Goal: Task Accomplishment & Management: Manage account settings

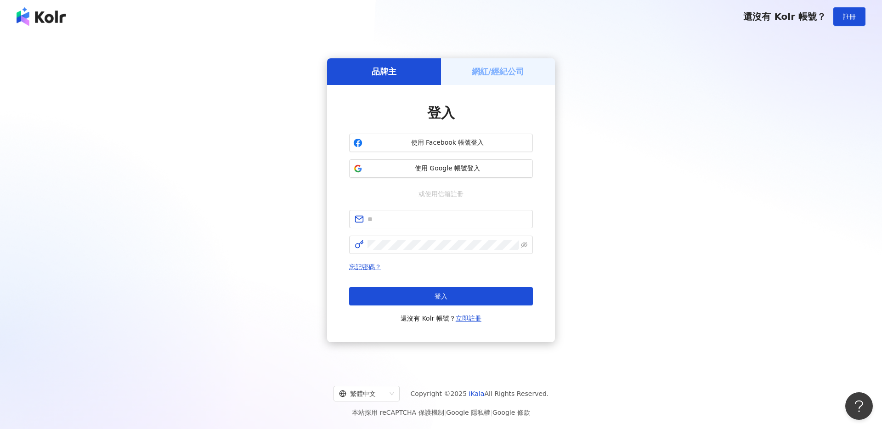
click at [473, 179] on div "登入 使用 Facebook 帳號登入 使用 Google 帳號登入 或使用信箱註冊 忘記密碼？ 登入 還沒有 Kolr 帳號？ 立即註冊" at bounding box center [441, 213] width 184 height 220
click at [446, 168] on span "使用 Google 帳號登入" at bounding box center [447, 168] width 163 height 9
click at [484, 170] on span "使用 Google 帳號登入" at bounding box center [447, 168] width 163 height 9
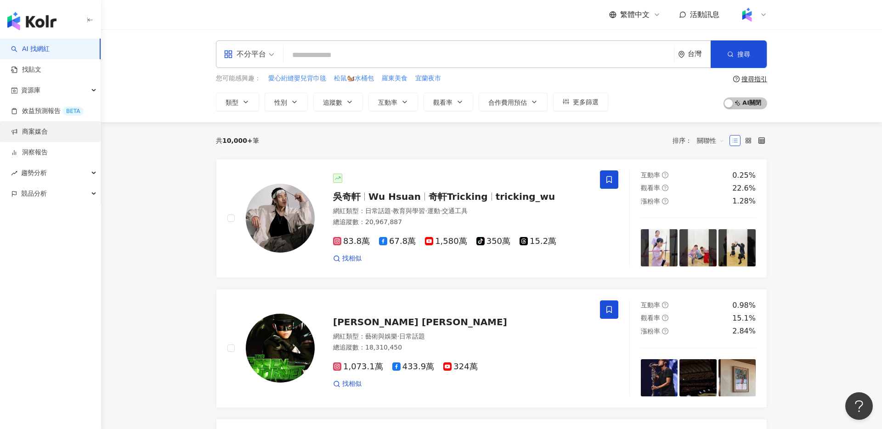
click at [48, 131] on link "商案媒合" at bounding box center [29, 131] width 37 height 9
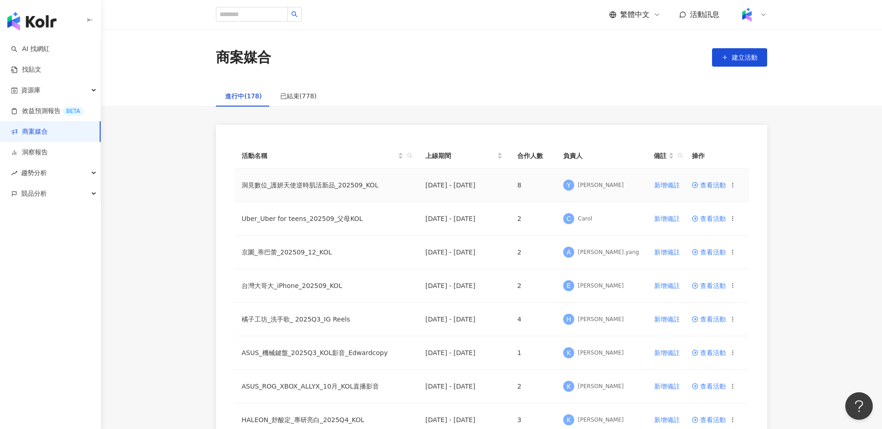
click at [698, 183] on icon at bounding box center [695, 185] width 6 height 6
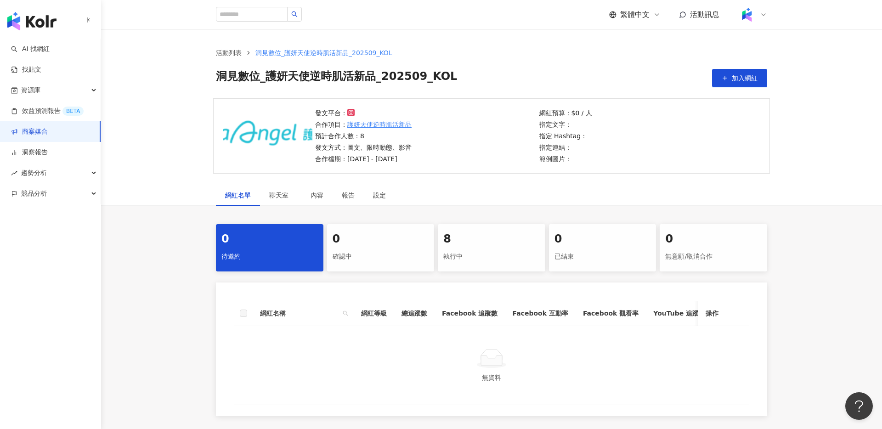
click at [463, 249] on div "執行中" at bounding box center [491, 257] width 96 height 16
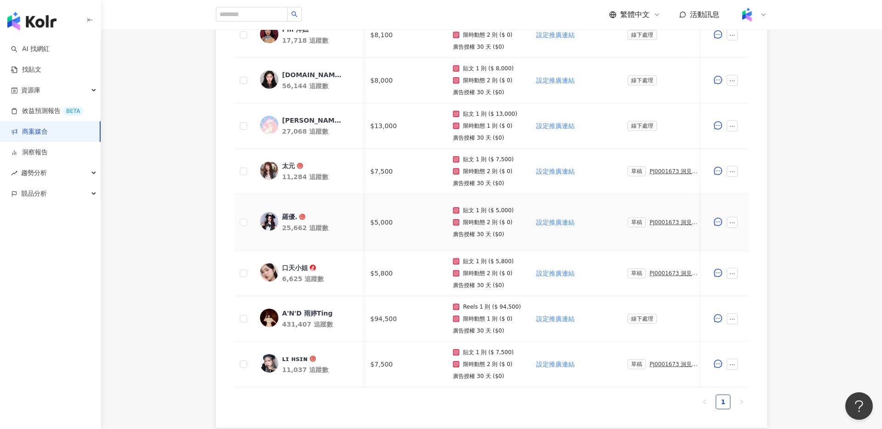
scroll to position [0, 84]
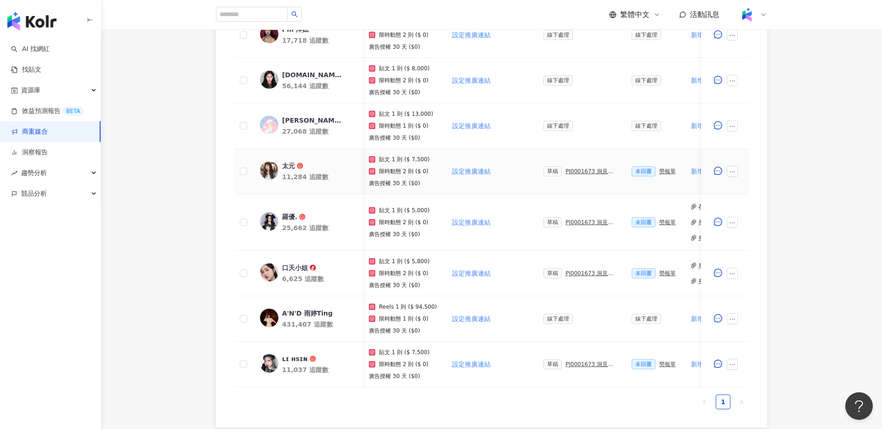
click at [581, 174] on div "PJ0001673 洞見數位_護妍天使逆時肌活新品_202509_KOL" at bounding box center [590, 171] width 51 height 6
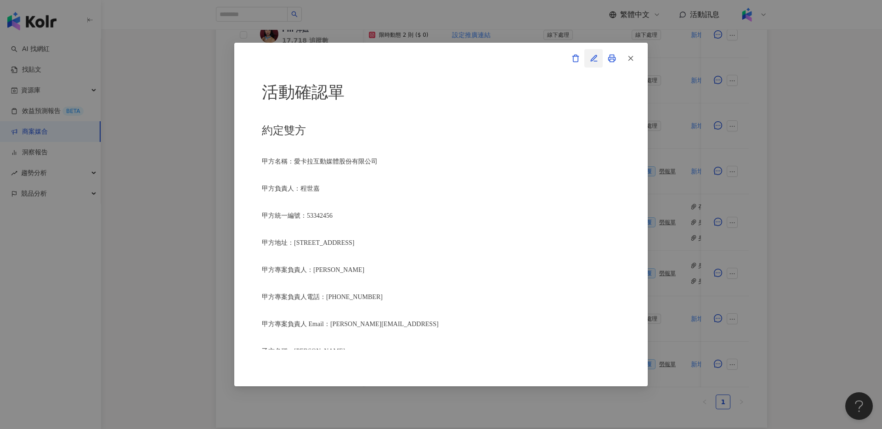
click at [596, 58] on icon "button" at bounding box center [594, 58] width 8 height 8
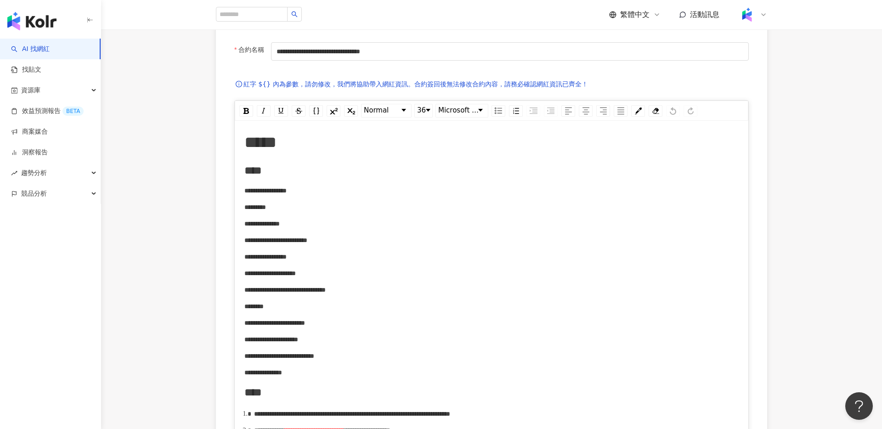
scroll to position [36, 0]
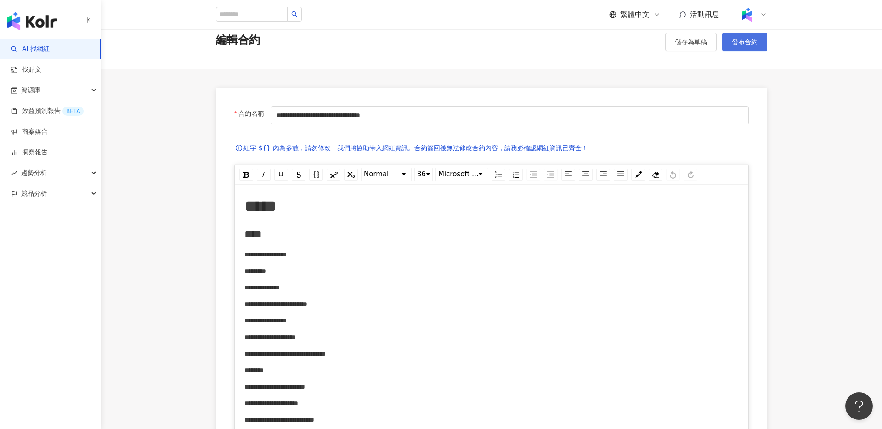
click at [750, 45] on button "發布合約" at bounding box center [744, 42] width 45 height 18
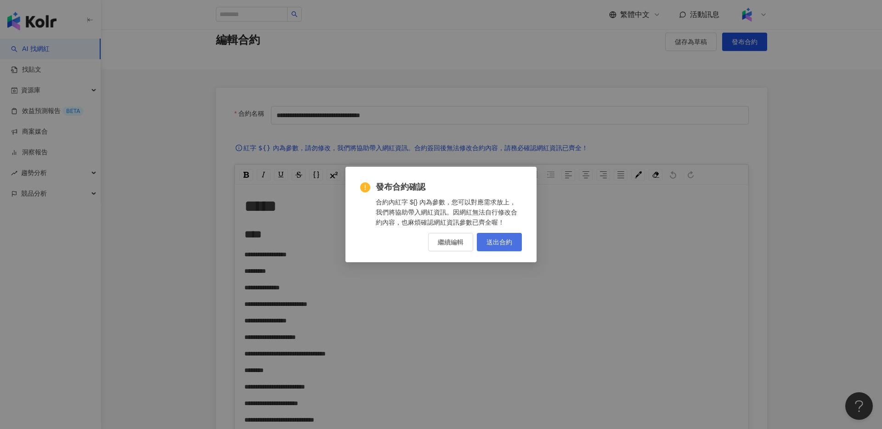
click at [504, 243] on span "送出合約" at bounding box center [499, 241] width 26 height 7
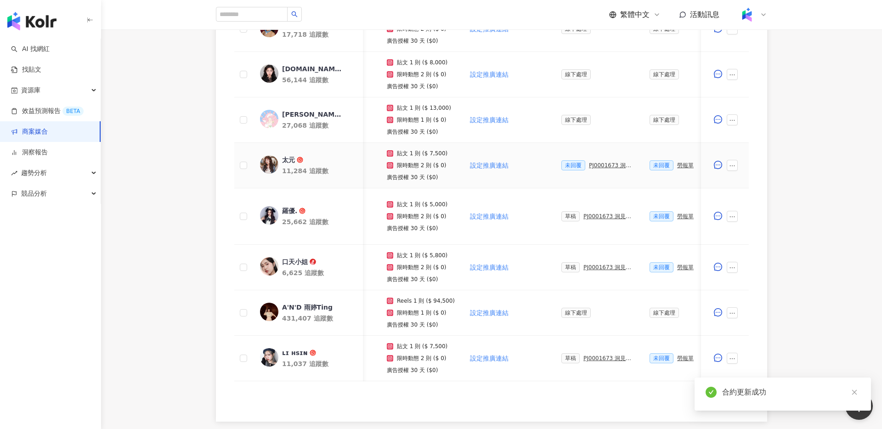
scroll to position [0, 86]
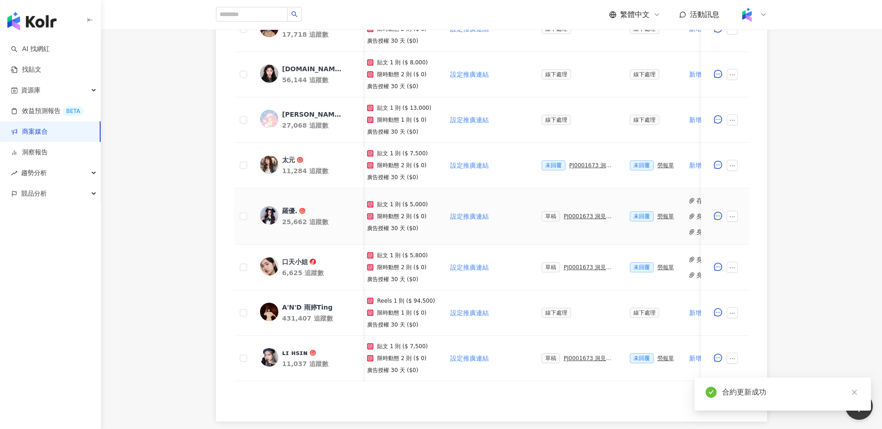
click at [578, 216] on div "PJ0001673 洞見數位_護妍天使逆時肌活新品_202509_KOL" at bounding box center [589, 216] width 51 height 6
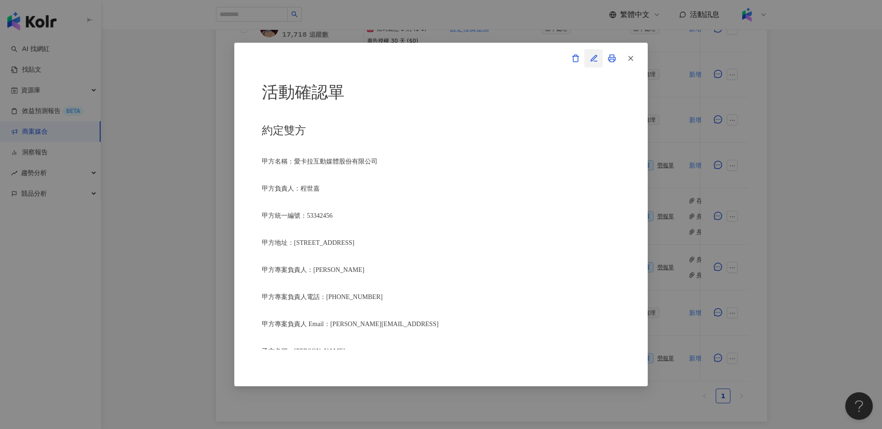
click at [591, 58] on icon "button" at bounding box center [594, 58] width 8 height 8
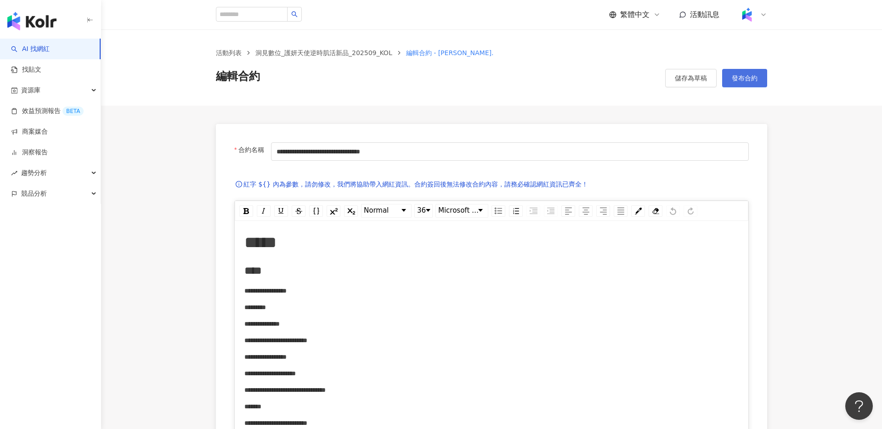
click at [743, 82] on button "發布合約" at bounding box center [744, 78] width 45 height 18
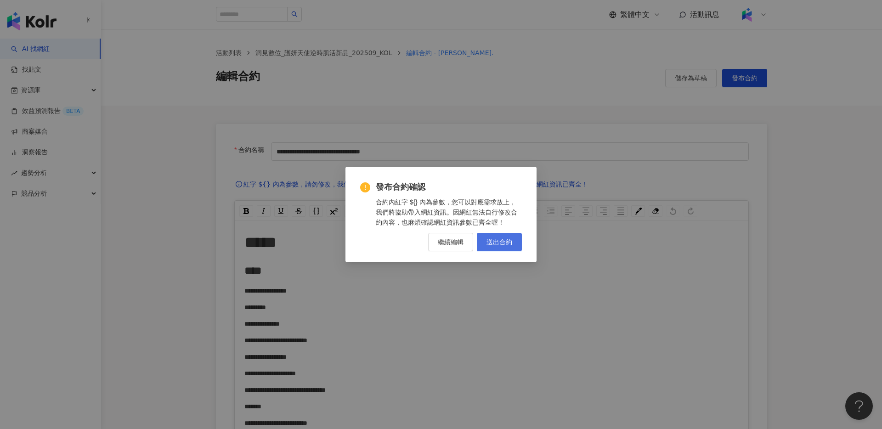
click at [490, 234] on button "送出合約" at bounding box center [499, 242] width 45 height 18
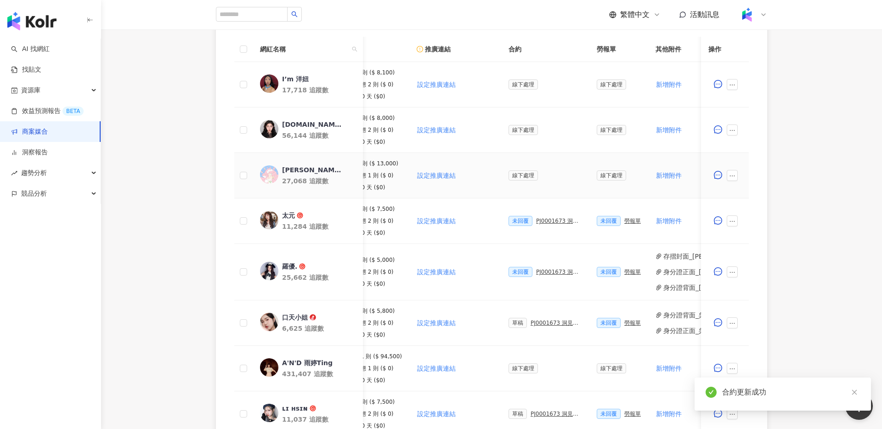
scroll to position [397, 0]
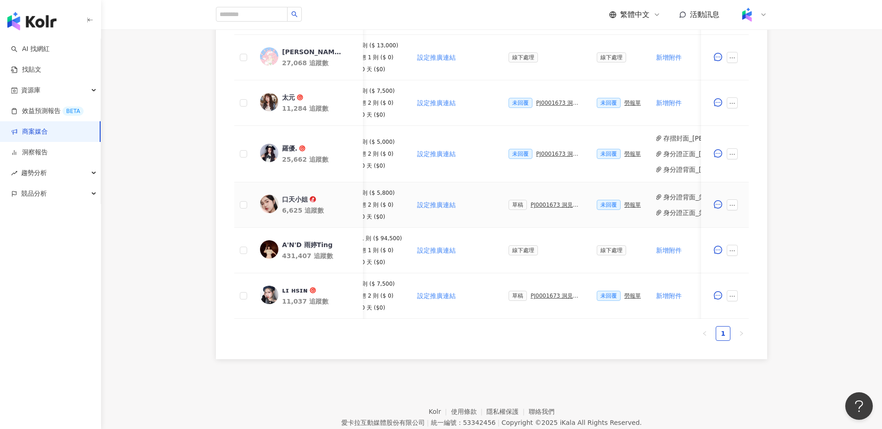
click at [546, 202] on div "PJ0001673 洞見數位_護妍天使逆時肌活新品_202509_KOL" at bounding box center [555, 205] width 51 height 6
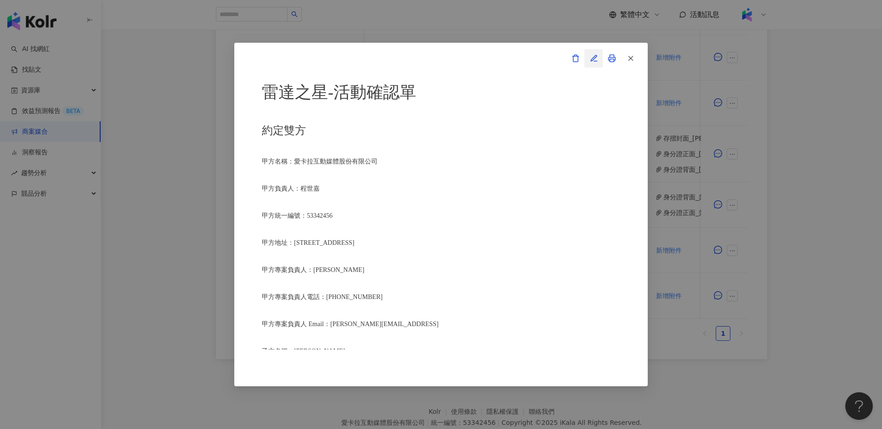
click at [599, 58] on button "button" at bounding box center [593, 58] width 18 height 18
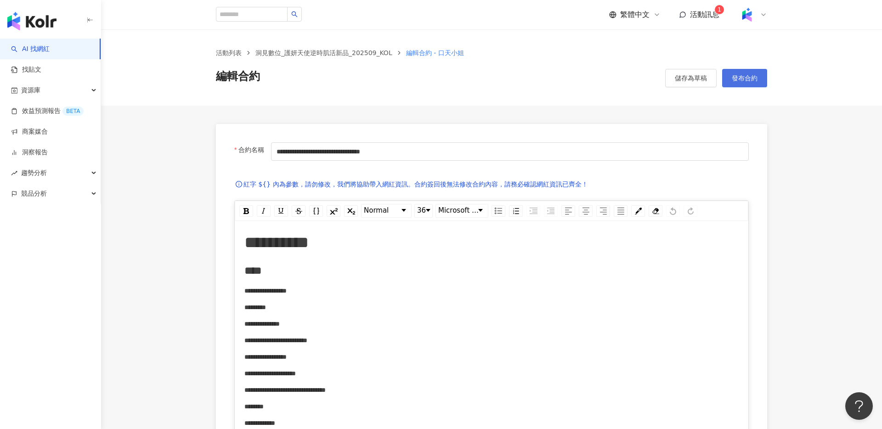
click at [745, 77] on span "發布合約" at bounding box center [745, 77] width 26 height 7
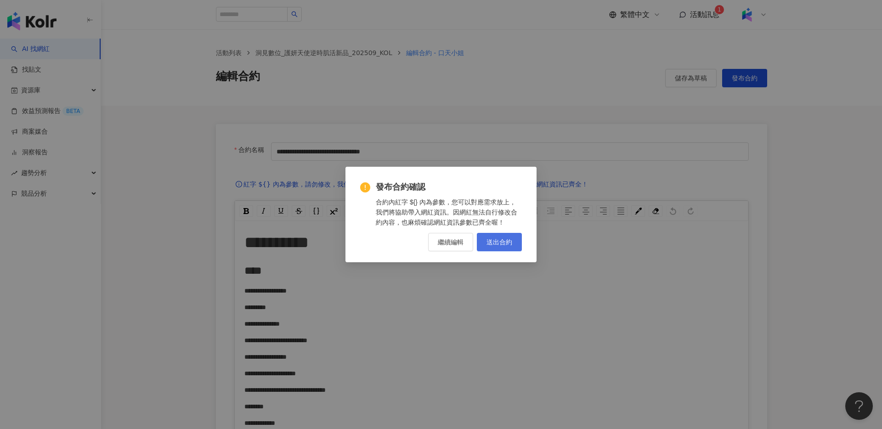
click at [507, 238] on span "送出合約" at bounding box center [499, 241] width 26 height 7
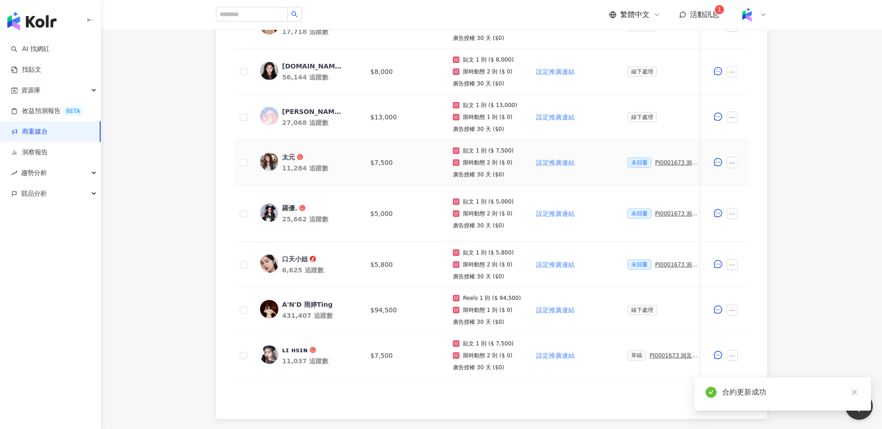
scroll to position [383, 0]
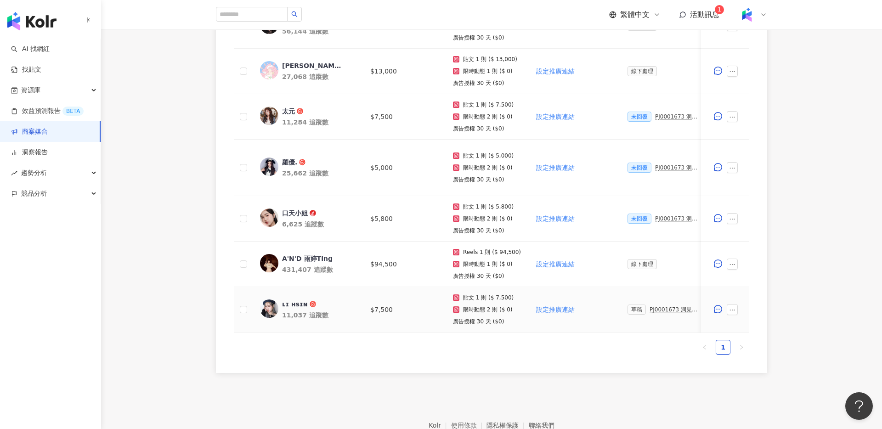
click at [666, 312] on div "PJ0001673 洞見數位_護妍天使逆時肌活新品_202509_KOL" at bounding box center [674, 309] width 51 height 6
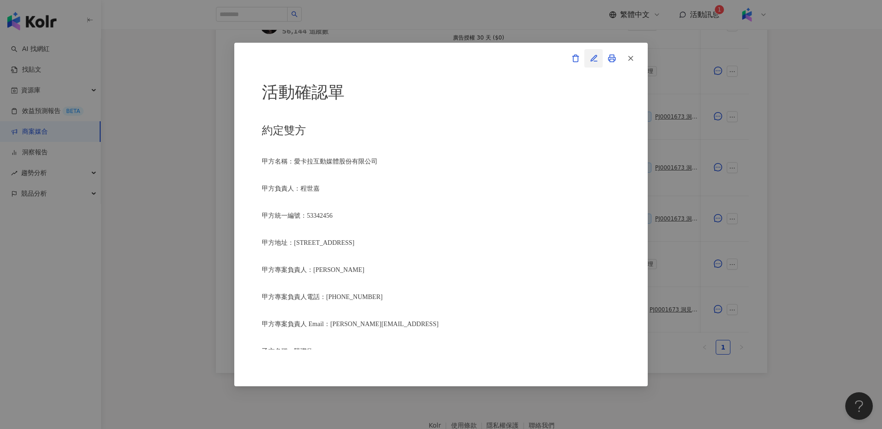
click at [588, 56] on button "button" at bounding box center [593, 58] width 18 height 18
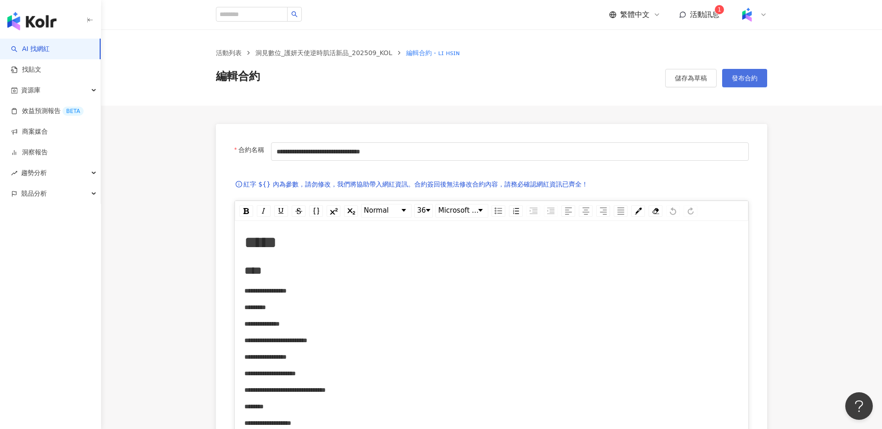
click at [749, 84] on button "發布合約" at bounding box center [744, 78] width 45 height 18
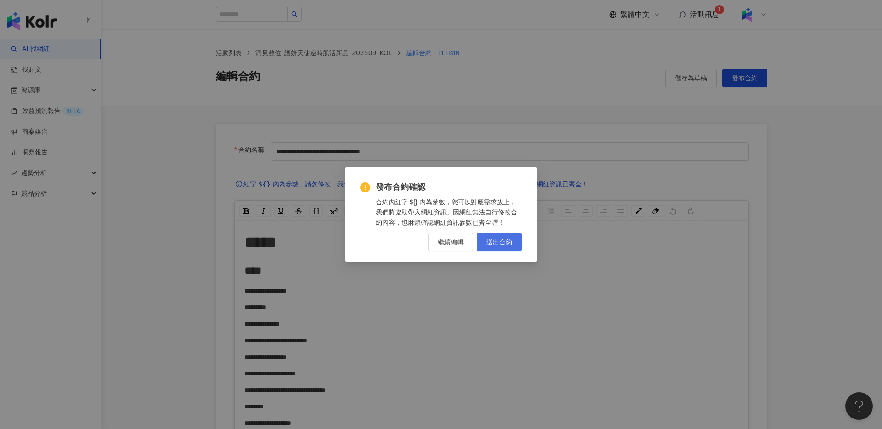
click at [502, 239] on span "送出合約" at bounding box center [499, 241] width 26 height 7
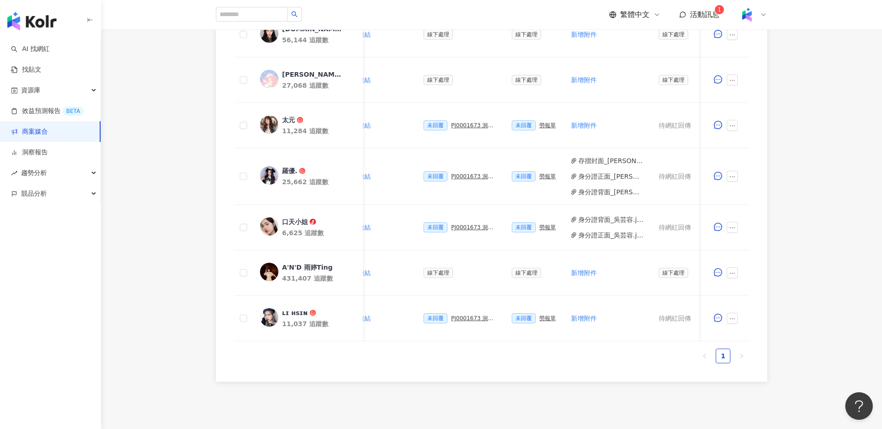
scroll to position [0, 199]
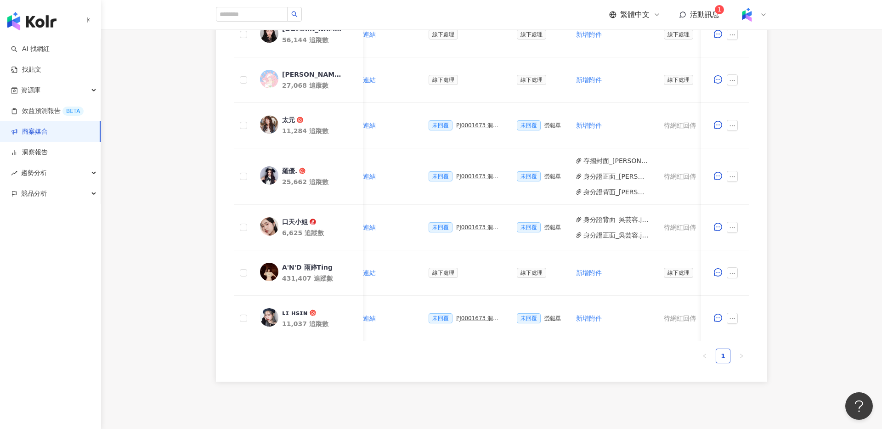
click at [816, 164] on div "0 待邀約 0 確認中 8 執行中 0 已結束 0 無意願/取消合作 幣別 ： 新台幣 ( TWD ) 網紅名稱 合作總酬勞 (含稅) 合作項目 推廣連結 合…" at bounding box center [491, 116] width 781 height 532
drag, startPoint x: 180, startPoint y: 90, endPoint x: 135, endPoint y: 11, distance: 90.9
click at [178, 88] on div "0 待邀約 0 確認中 8 執行中 0 已結束 0 無意願/取消合作 幣別 ： 新台幣 ( TWD ) 網紅名稱 合作總酬勞 (含稅) 合作項目 推廣連結 合…" at bounding box center [491, 116] width 781 height 532
